Goal: Task Accomplishment & Management: Use online tool/utility

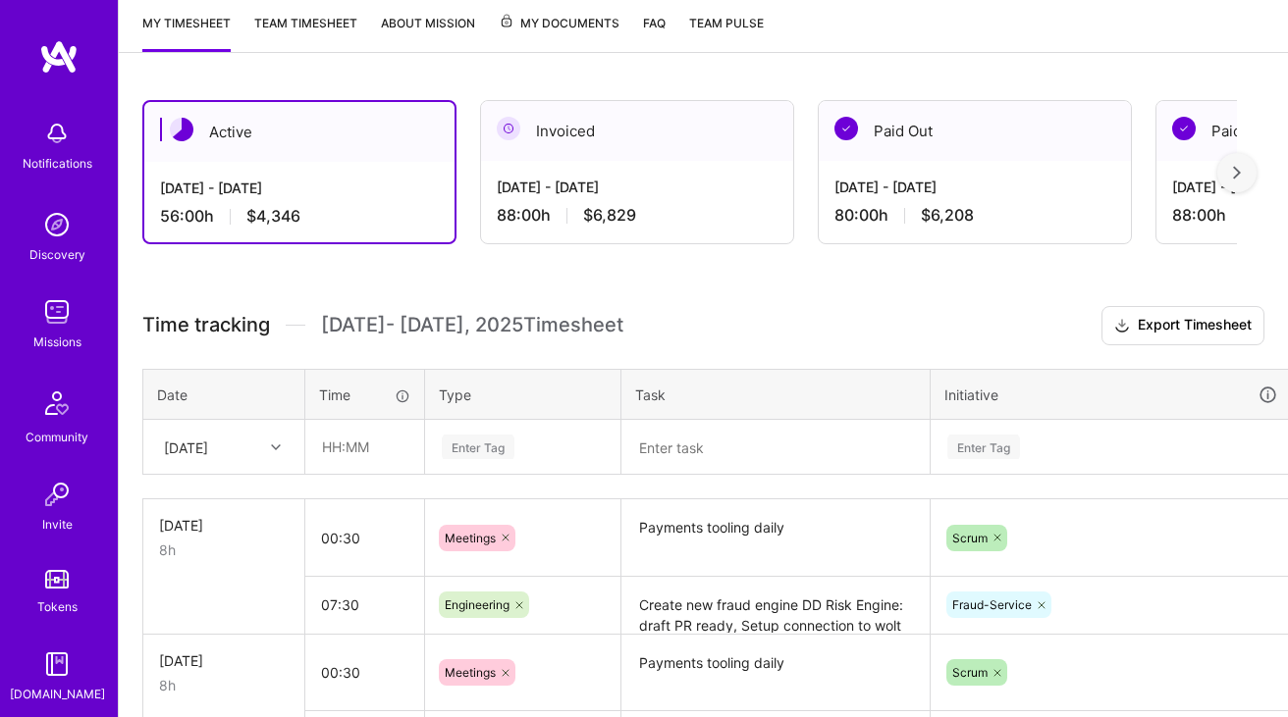
scroll to position [389, 0]
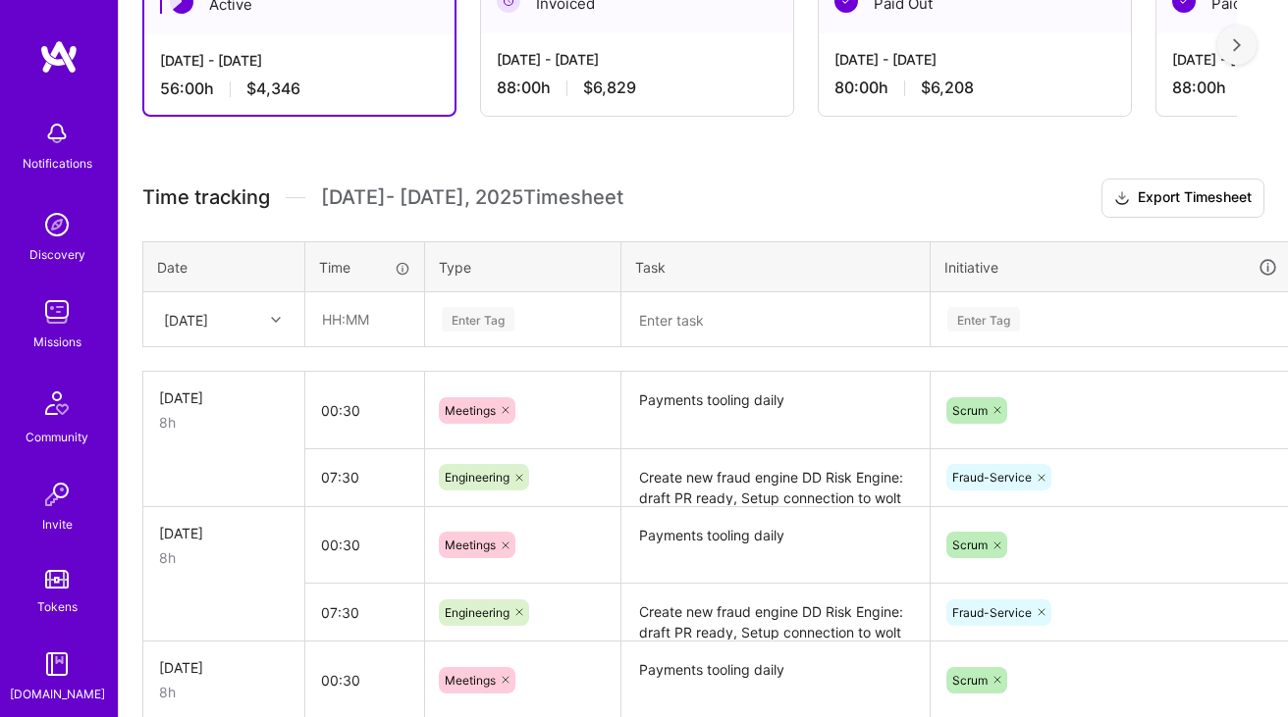
click at [720, 401] on textarea "Payments tooling daily" at bounding box center [775, 411] width 304 height 74
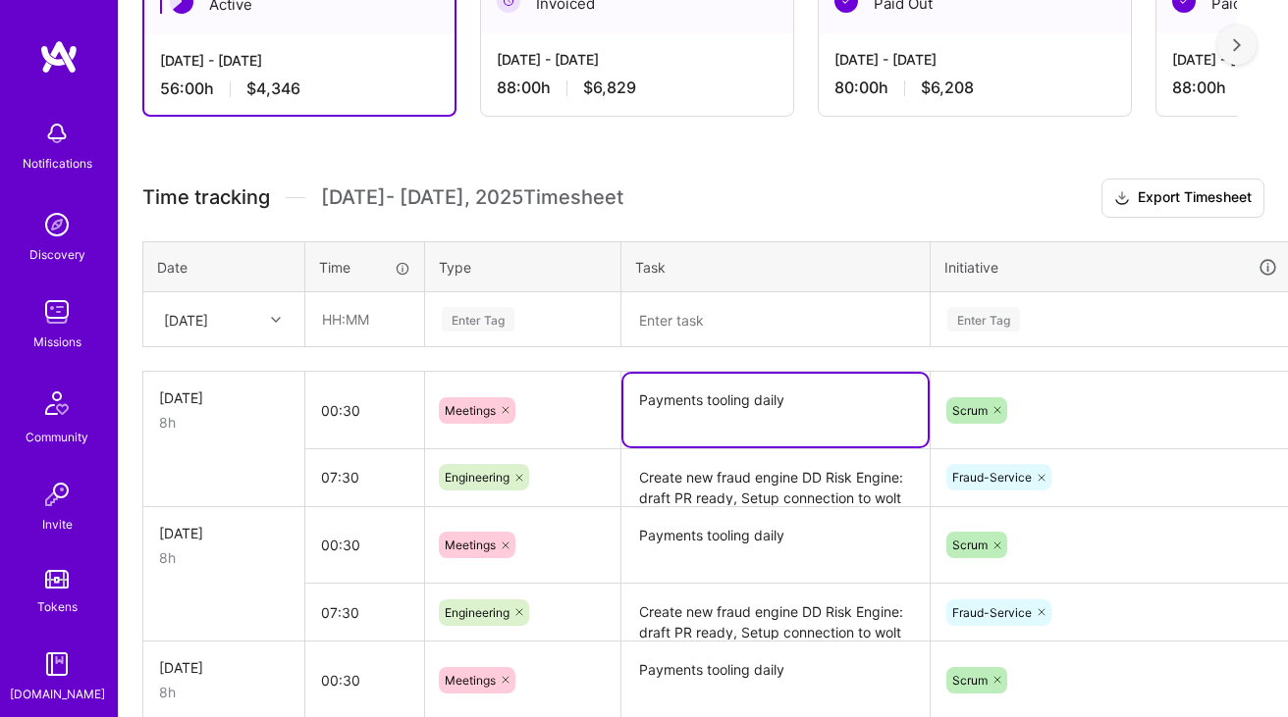
click at [720, 401] on textarea "Payments tooling daily" at bounding box center [775, 410] width 304 height 73
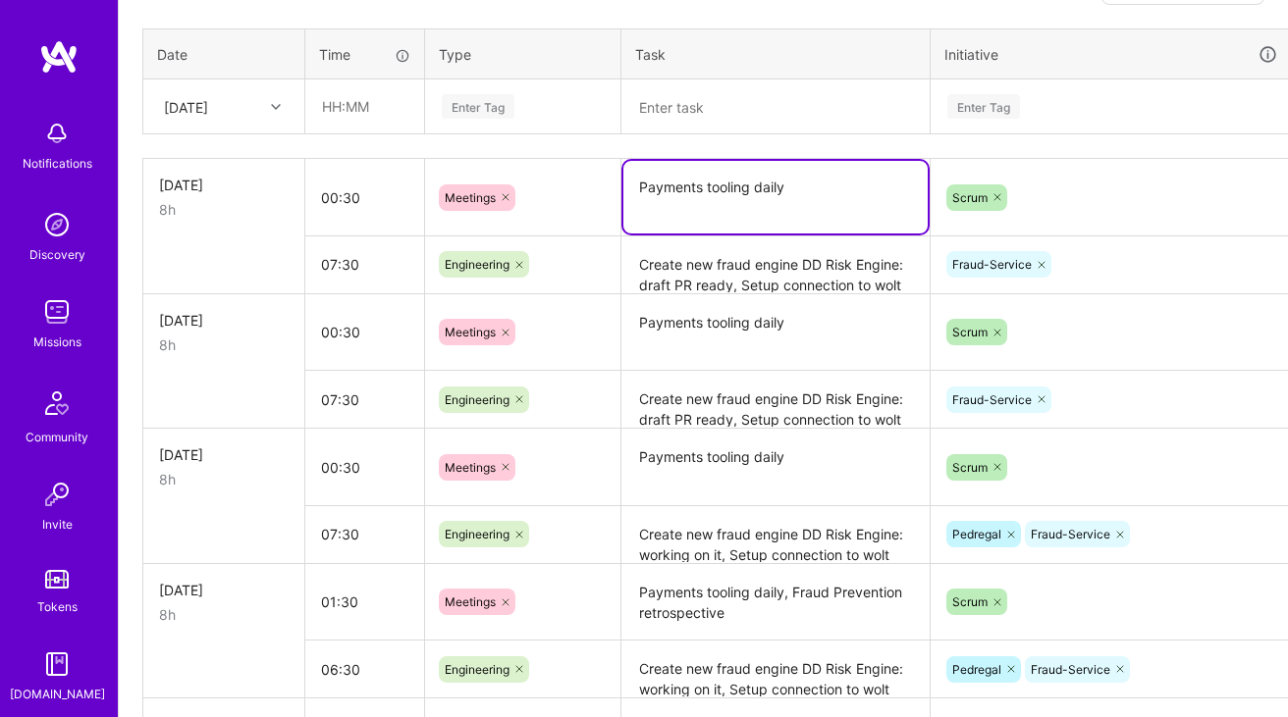
scroll to position [645, 0]
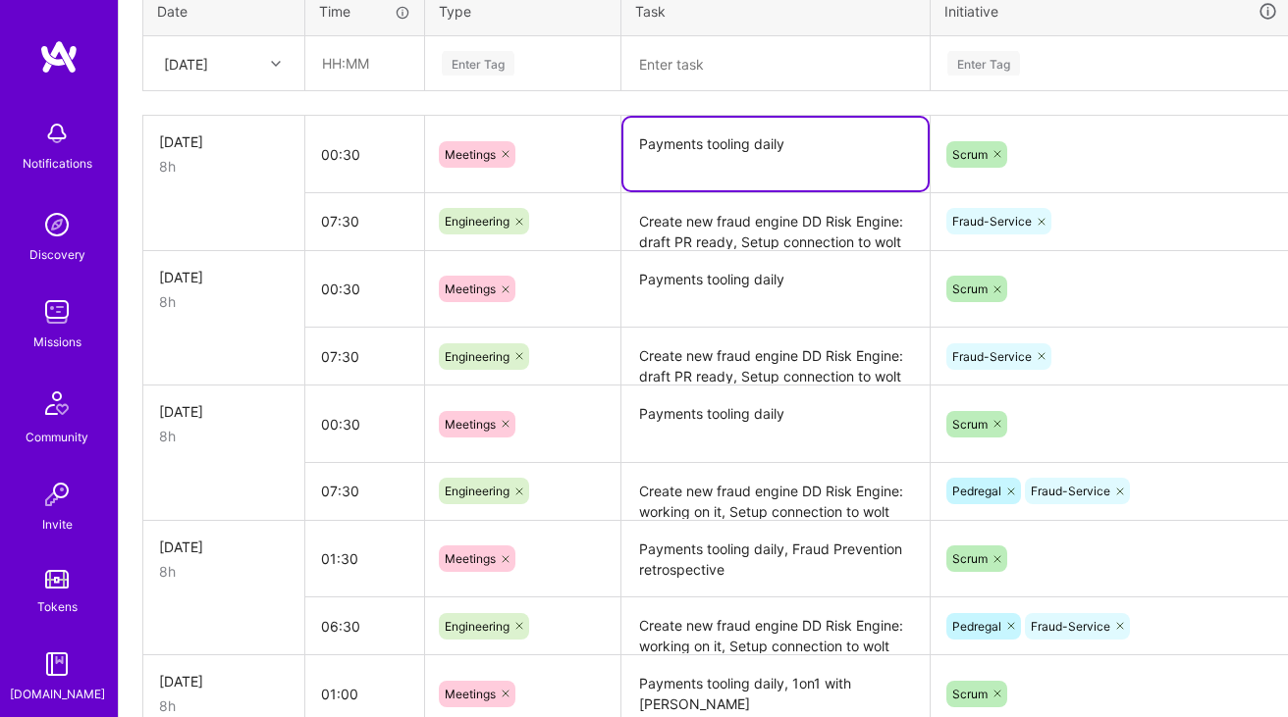
click at [743, 272] on textarea "Payments tooling daily" at bounding box center [775, 290] width 304 height 74
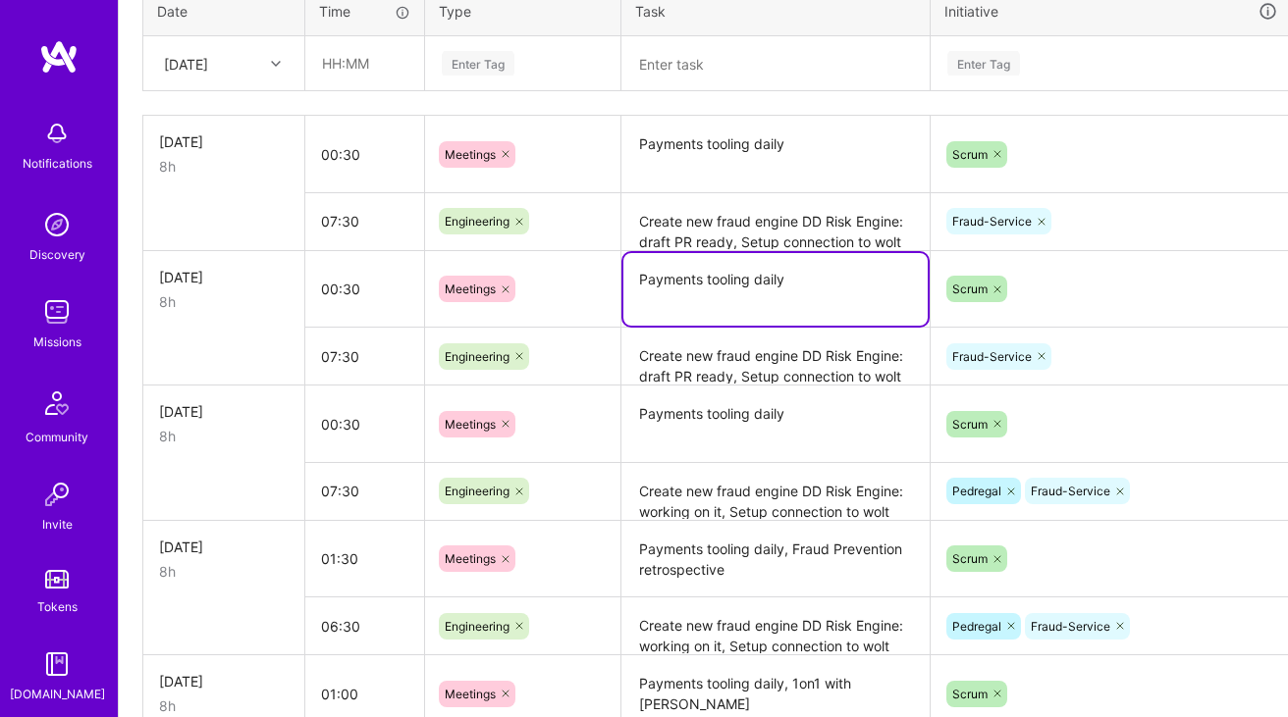
click at [847, 275] on textarea "Payments tooling daily" at bounding box center [775, 289] width 304 height 73
paste textarea "Fraud Prevention refinement"
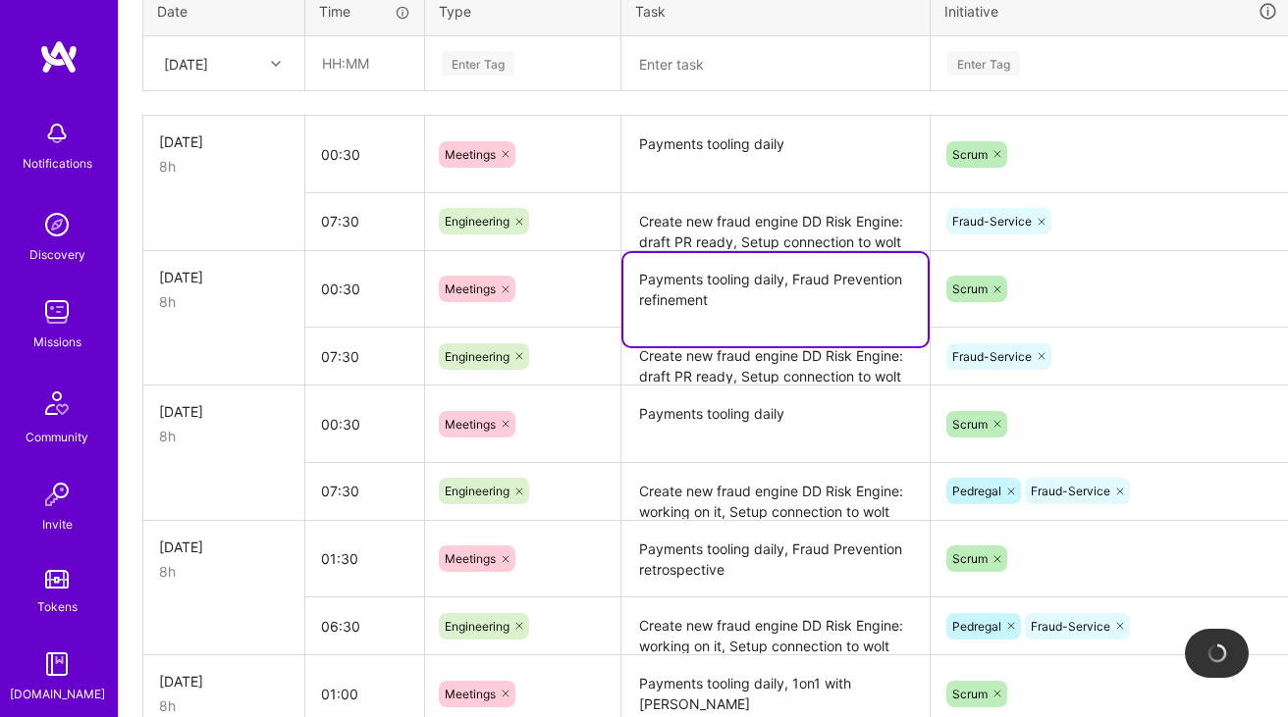
type textarea "Payments tooling daily, Fraud Prevention refinement"
click at [359, 284] on input "00:30" at bounding box center [364, 289] width 119 height 52
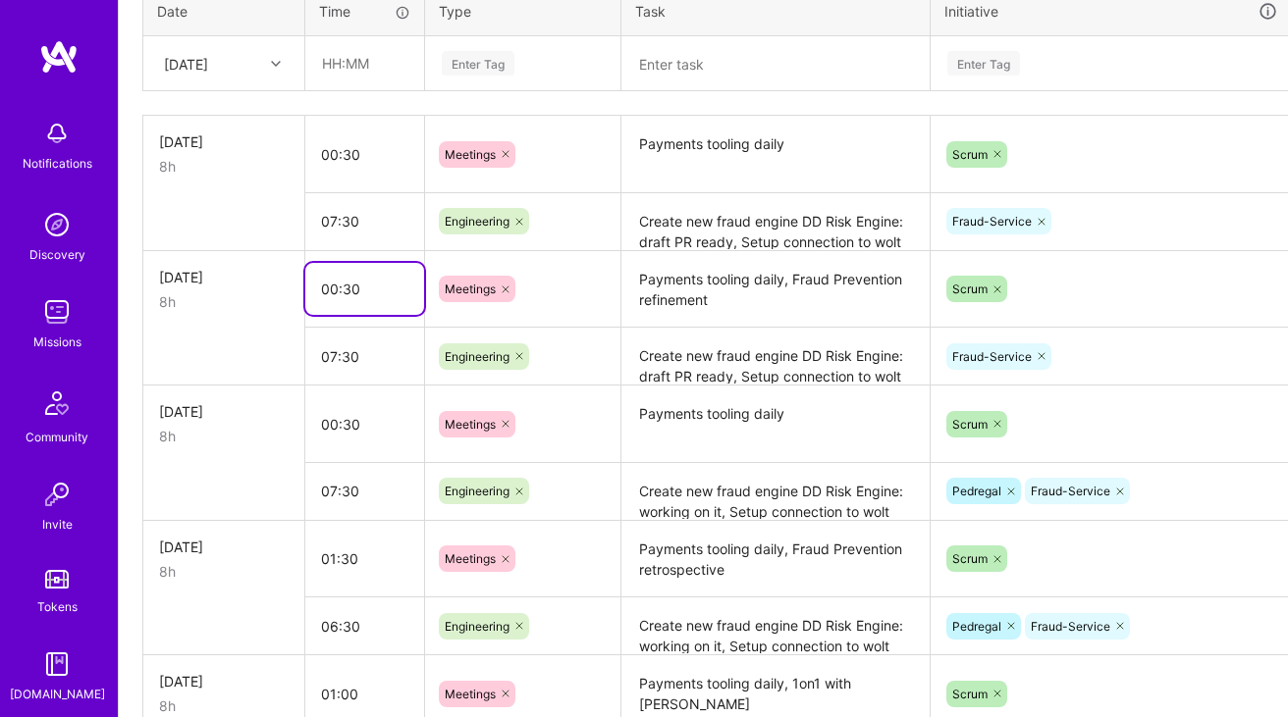
click at [331, 285] on input "00:30" at bounding box center [364, 289] width 119 height 52
type input "01:30"
click at [340, 351] on input "07:30" at bounding box center [364, 357] width 119 height 52
type input "06:30"
click at [245, 345] on td at bounding box center [224, 357] width 162 height 58
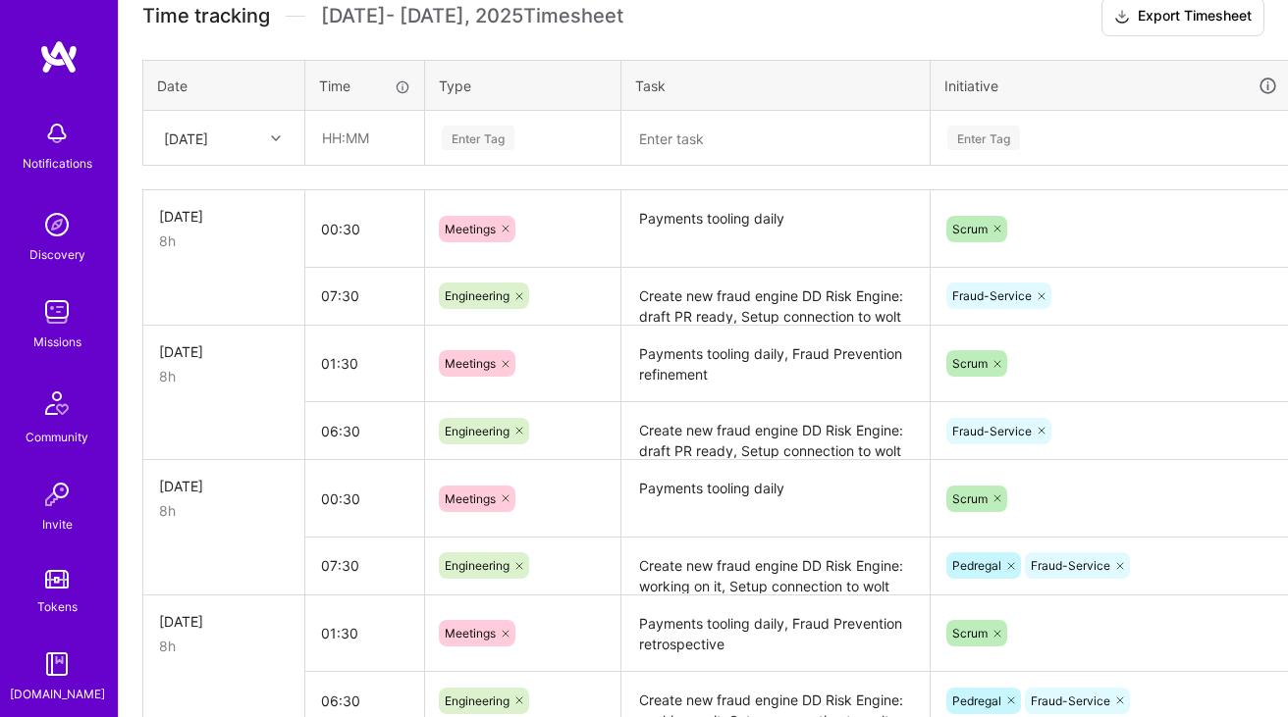
scroll to position [507, 0]
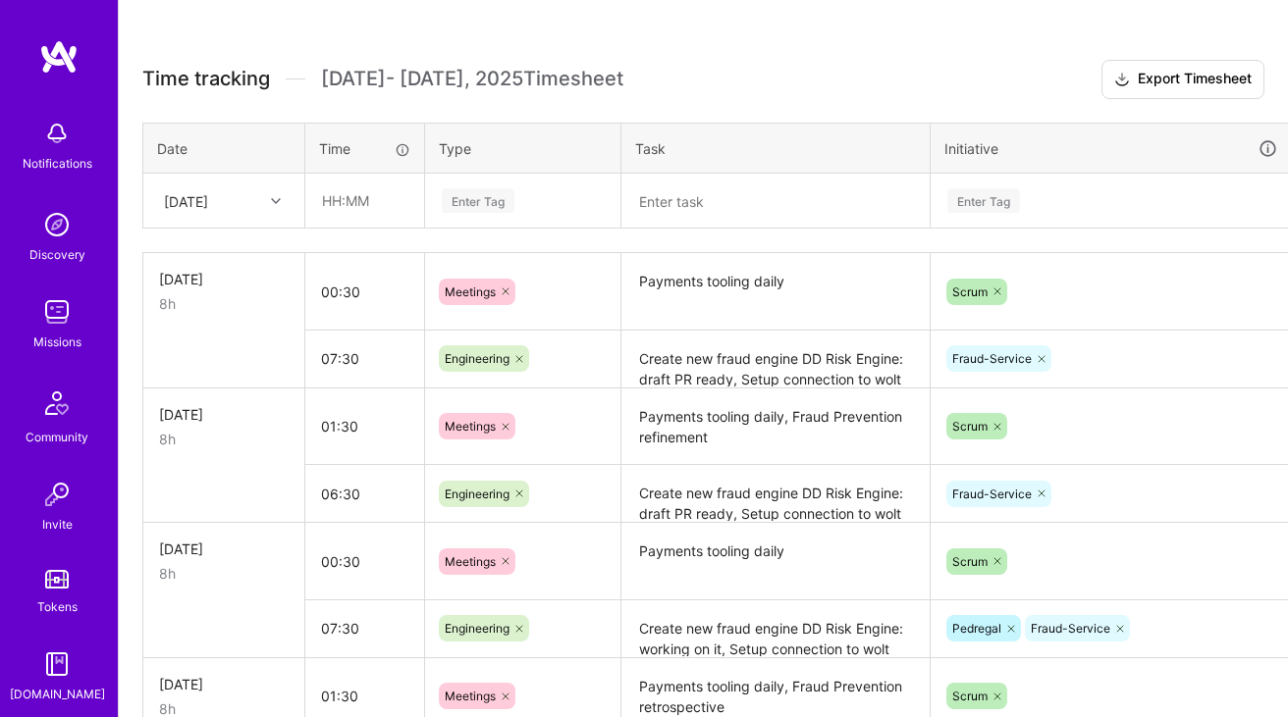
click at [706, 292] on textarea "Payments tooling daily" at bounding box center [775, 292] width 304 height 75
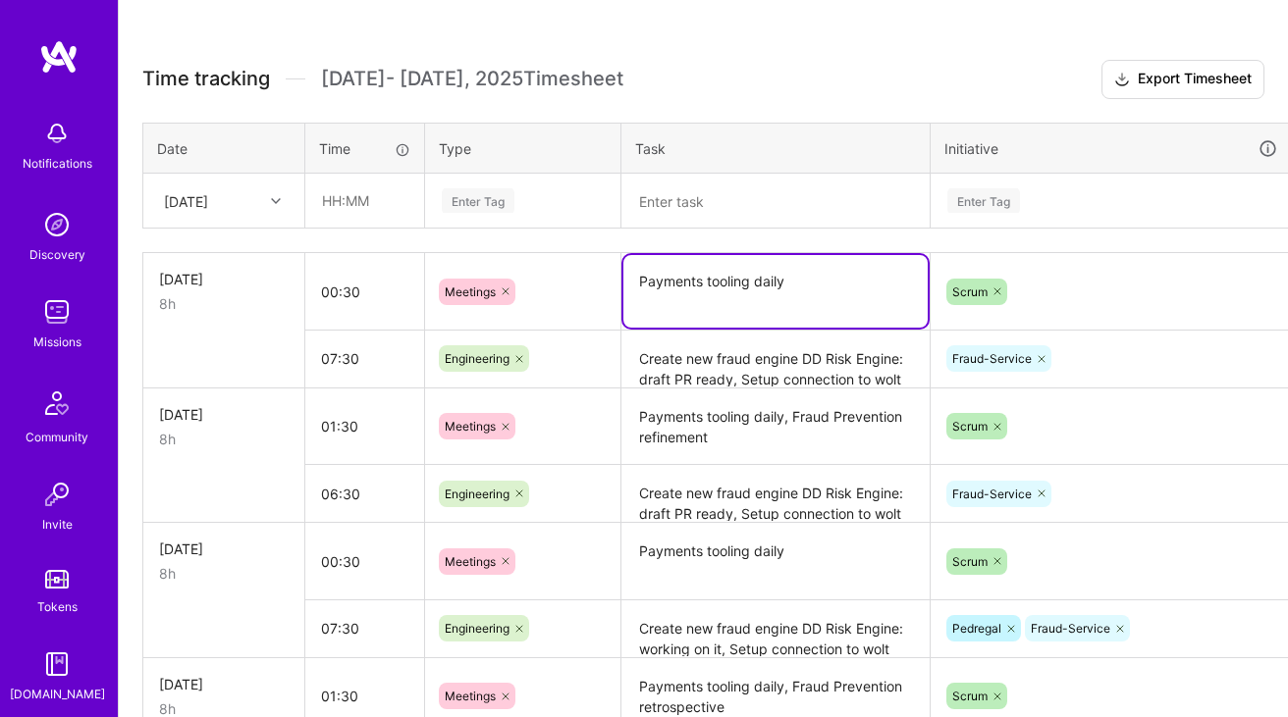
click at [706, 292] on textarea "Payments tooling daily" at bounding box center [775, 291] width 304 height 73
click at [376, 195] on input "text" at bounding box center [364, 201] width 117 height 52
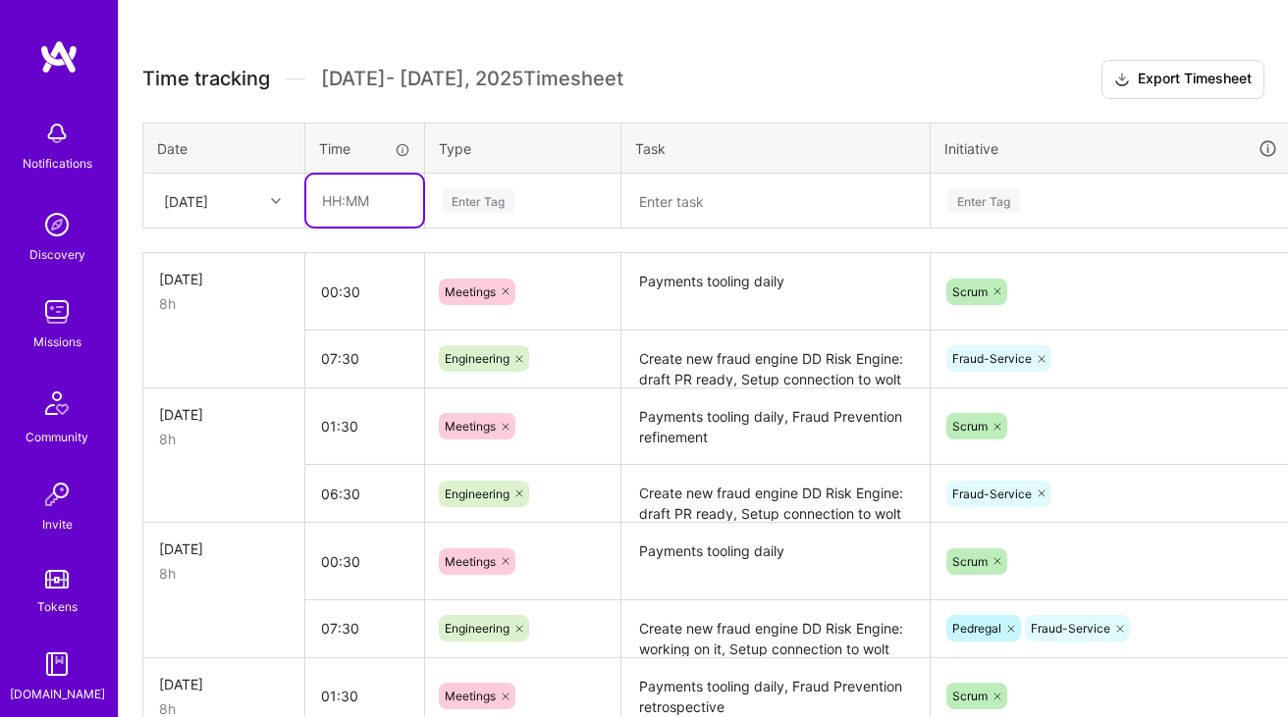
type input "00:30"
click at [483, 213] on div "Enter Tag" at bounding box center [522, 201] width 193 height 51
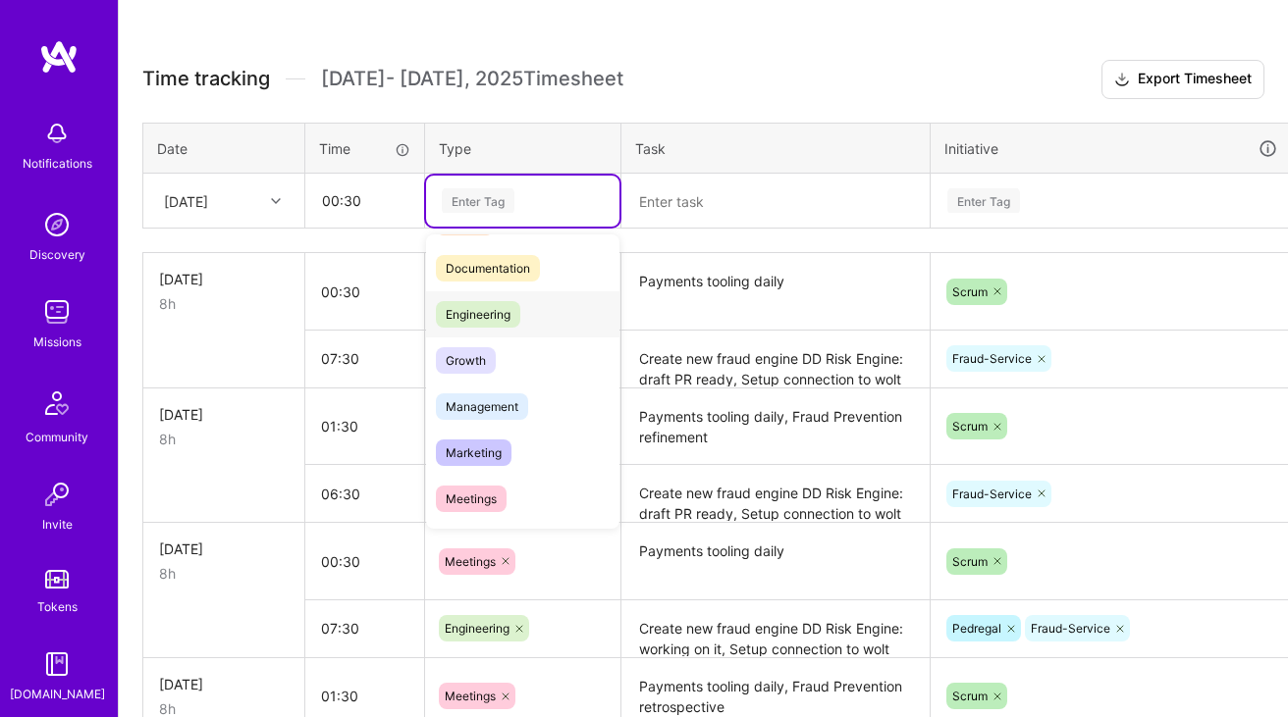
scroll to position [116, 0]
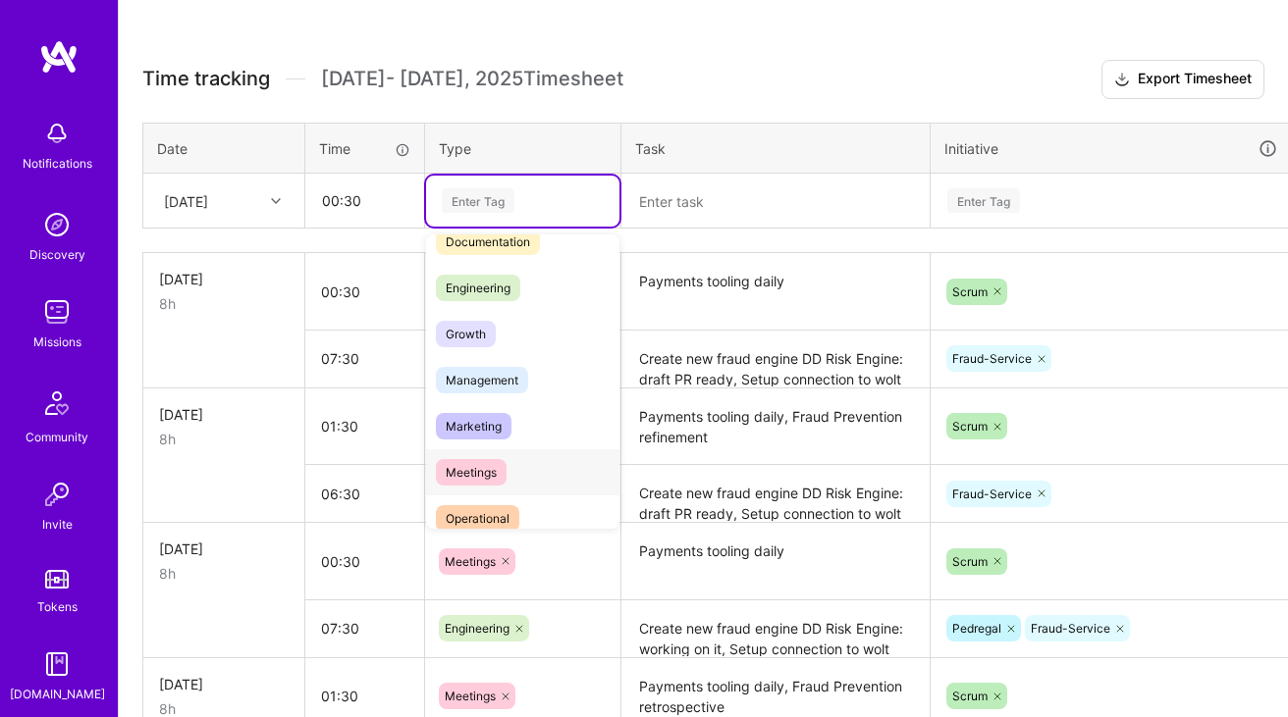
click at [490, 450] on div "Meetings" at bounding box center [522, 473] width 193 height 46
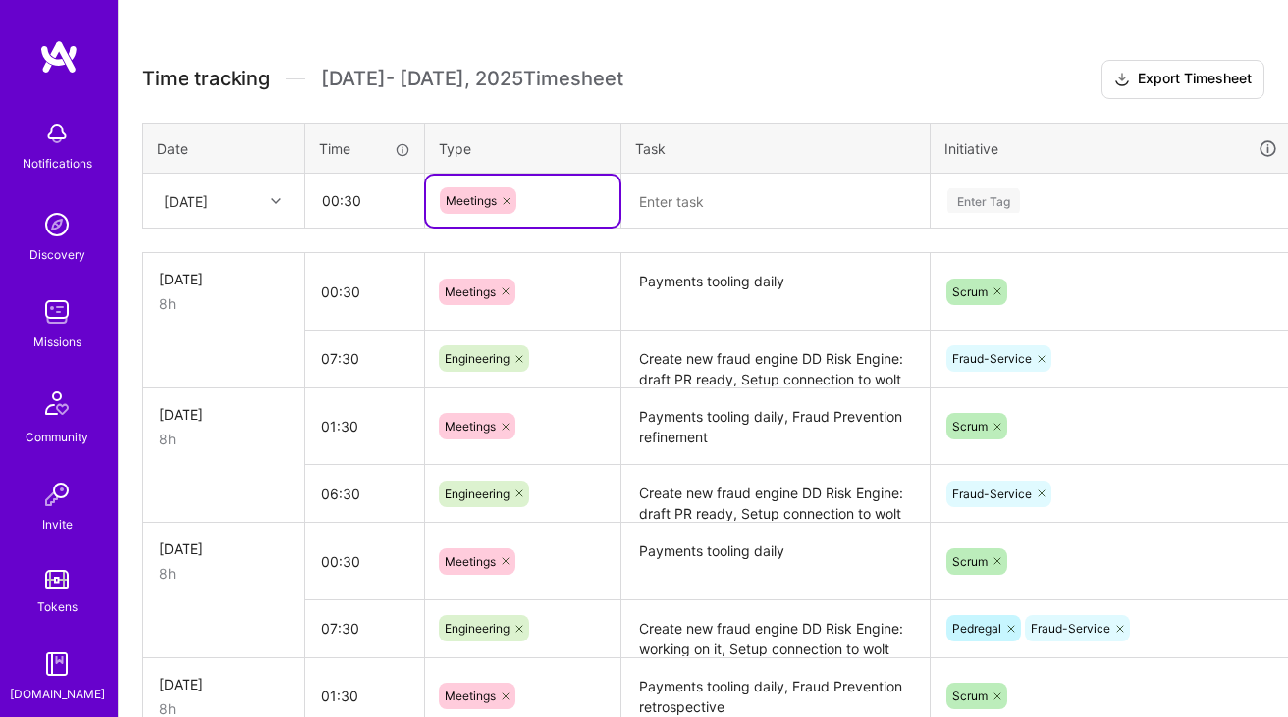
click at [711, 205] on textarea at bounding box center [775, 201] width 304 height 51
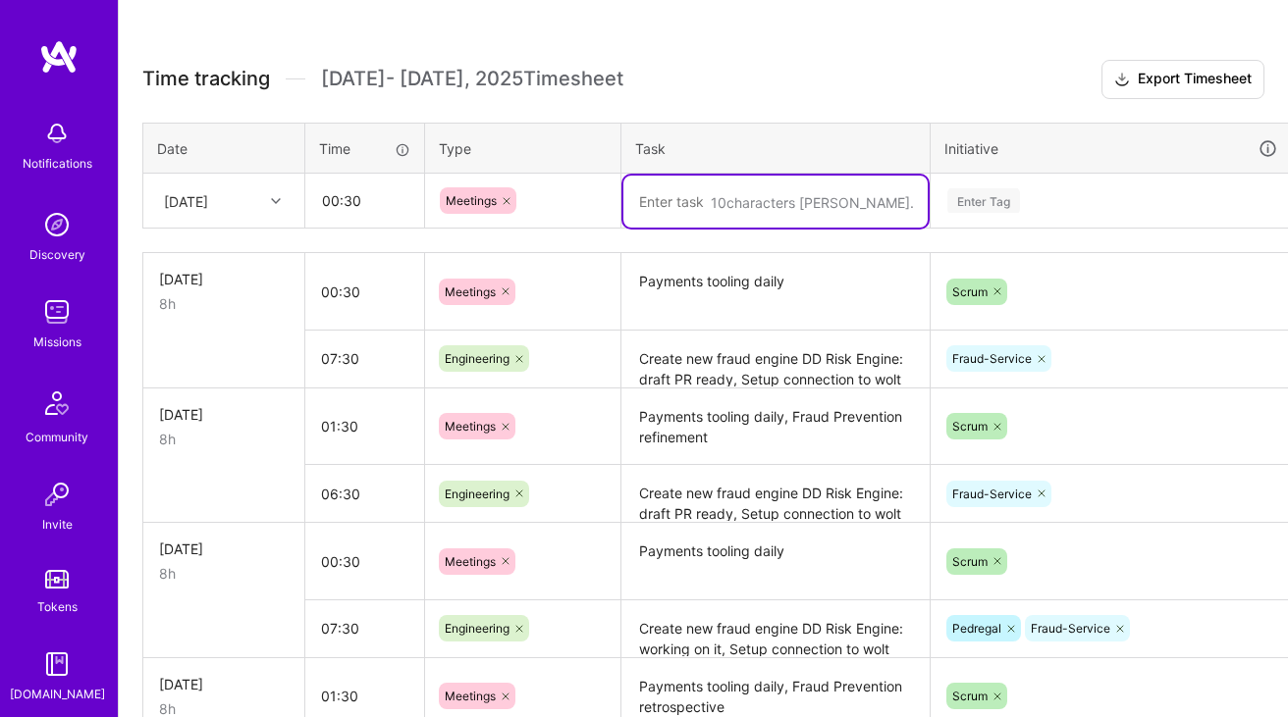
paste textarea "Payments tooling daily"
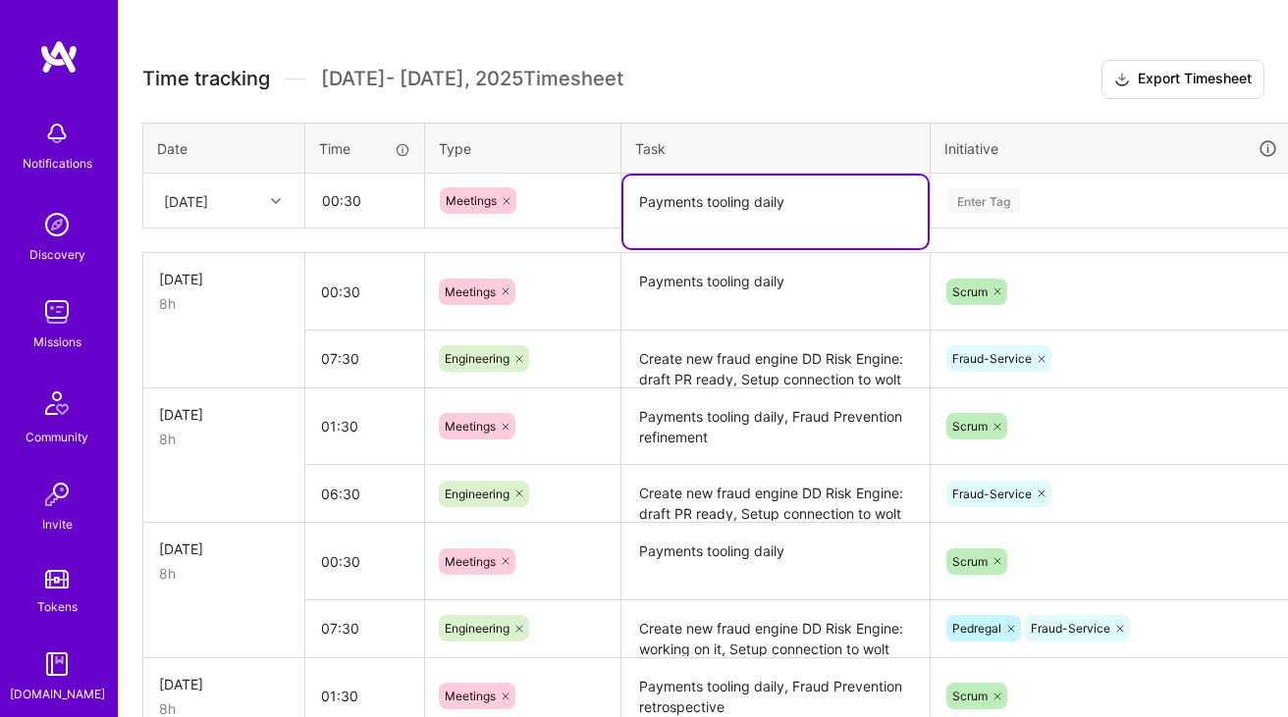
type textarea "Payments tooling daily"
click at [1070, 182] on div "Enter Tag" at bounding box center [1110, 201] width 359 height 51
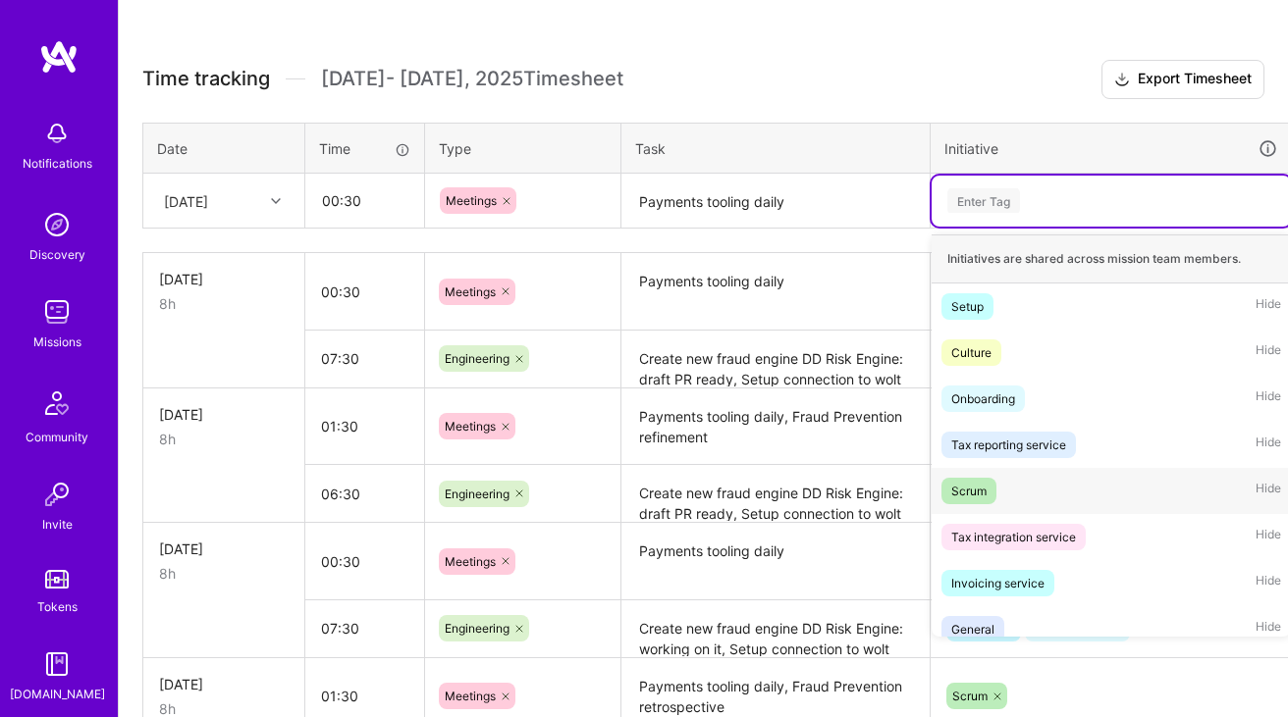
click at [973, 502] on span "Scrum" at bounding box center [968, 491] width 55 height 27
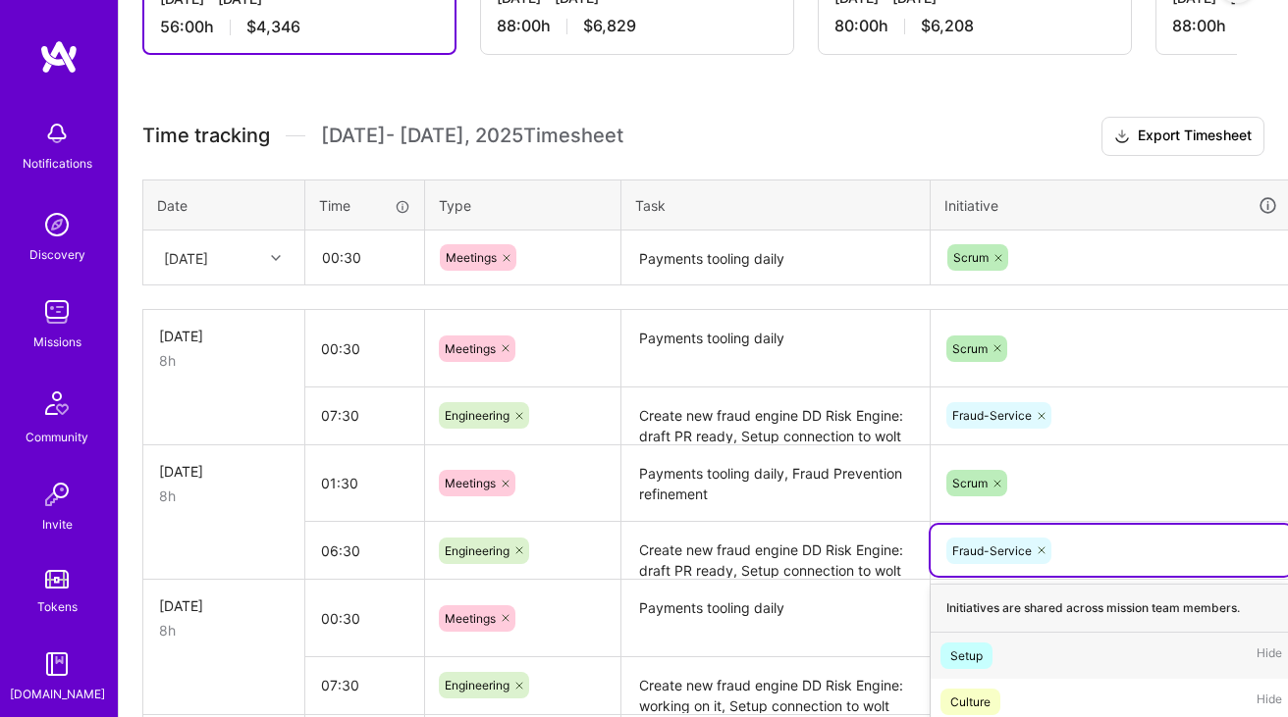
scroll to position [451, 71]
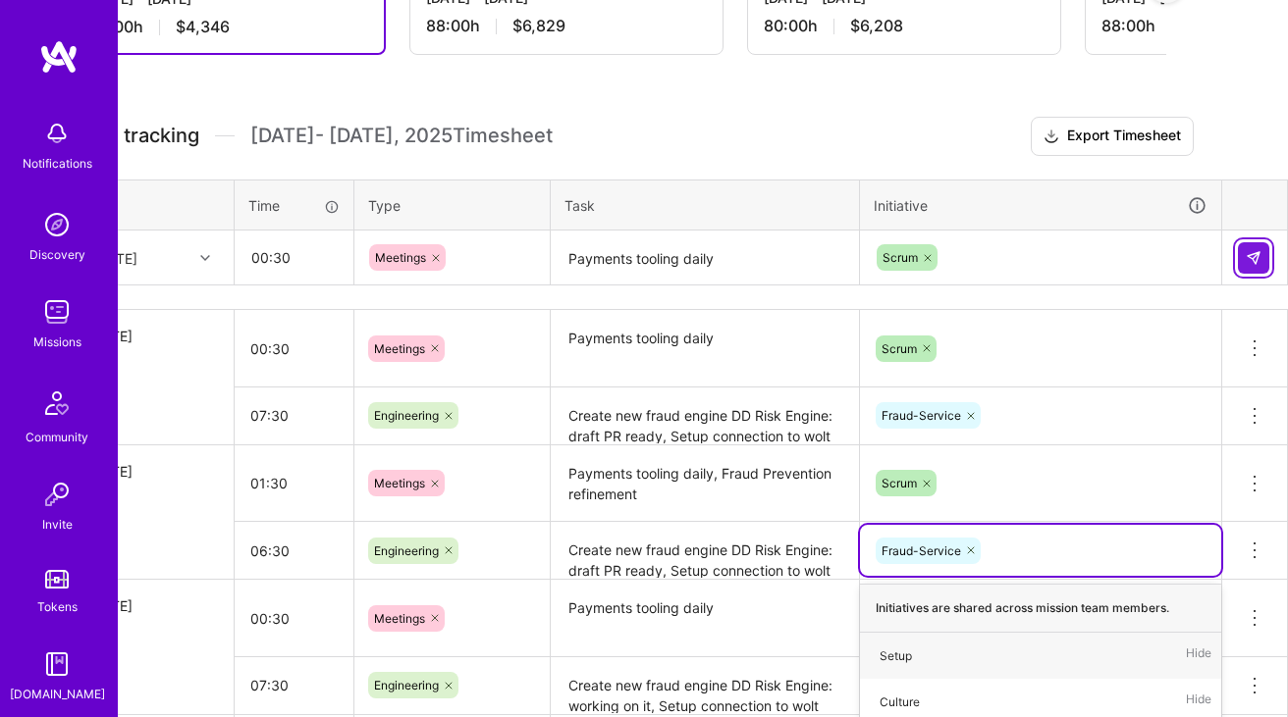
click at [1257, 262] on img at bounding box center [1254, 258] width 16 height 16
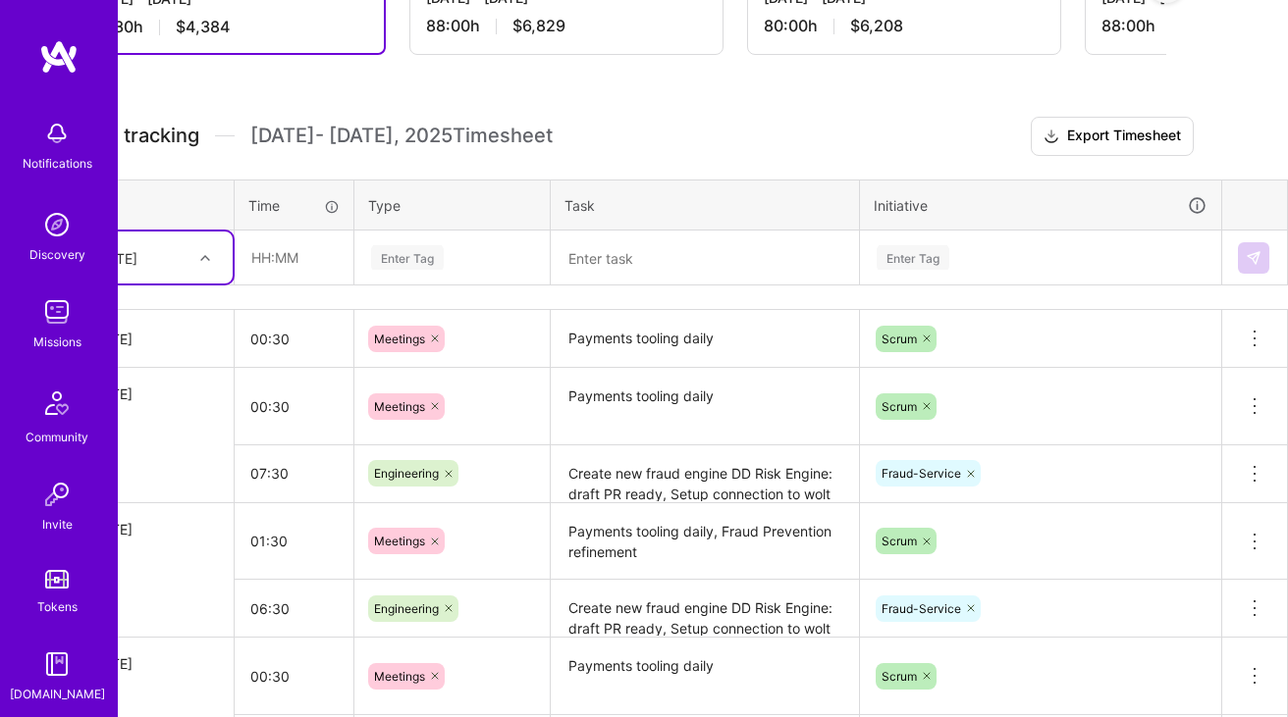
scroll to position [451, 0]
